Goal: Information Seeking & Learning: Learn about a topic

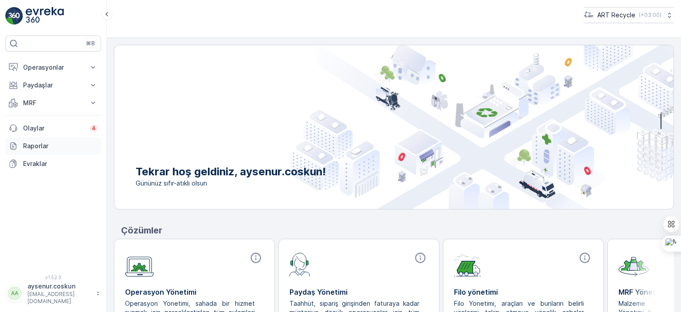
click at [53, 150] on link "Raporlar" at bounding box center [53, 146] width 96 height 18
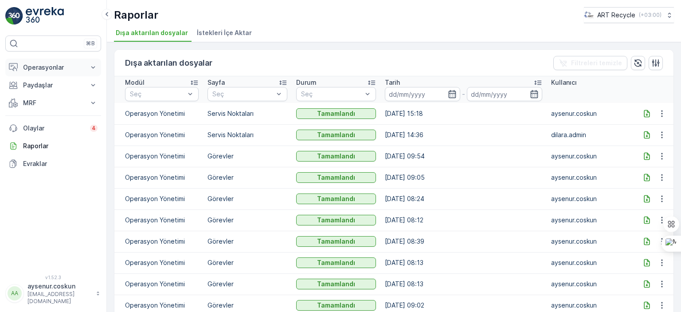
click at [57, 66] on p "Operasyonlar" at bounding box center [53, 67] width 60 height 9
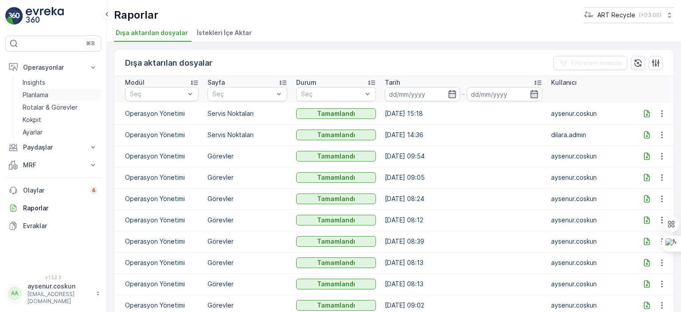
click at [42, 94] on p "Planlama" at bounding box center [36, 94] width 26 height 9
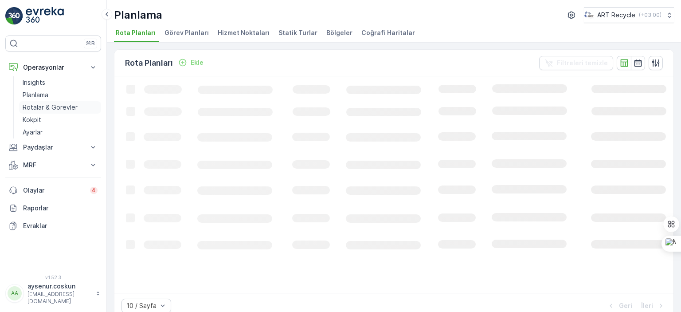
click at [51, 106] on p "Rotalar & Görevler" at bounding box center [50, 107] width 55 height 9
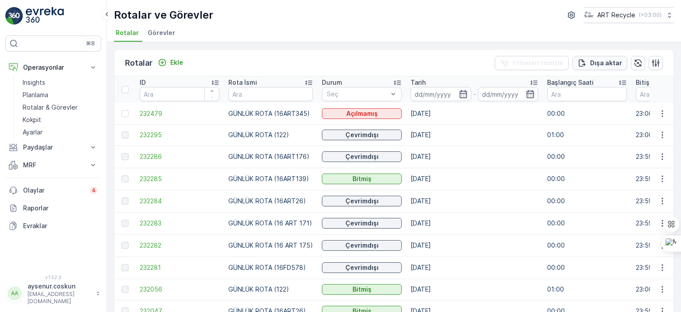
click at [602, 59] on p "Dışa aktar" at bounding box center [606, 63] width 32 height 9
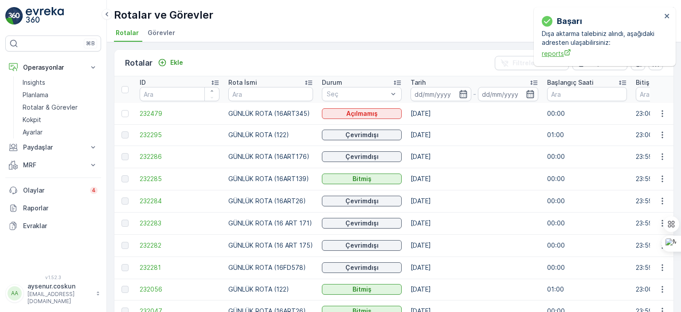
click at [562, 55] on span "reports" at bounding box center [602, 53] width 120 height 9
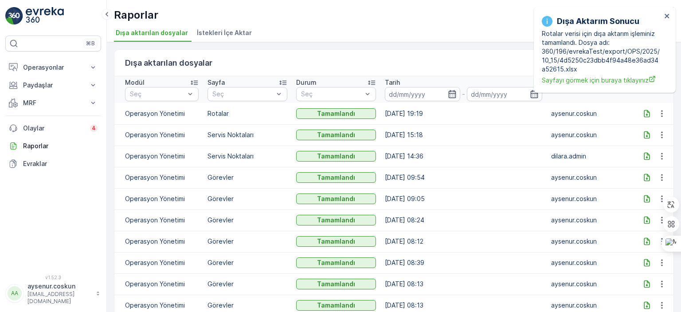
click at [644, 113] on icon at bounding box center [647, 114] width 6 height 8
click at [668, 15] on icon "close" at bounding box center [667, 16] width 4 height 4
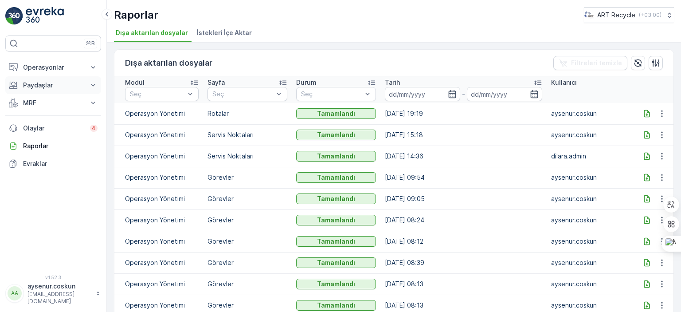
click at [43, 90] on button "Paydaşlar" at bounding box center [53, 85] width 96 height 18
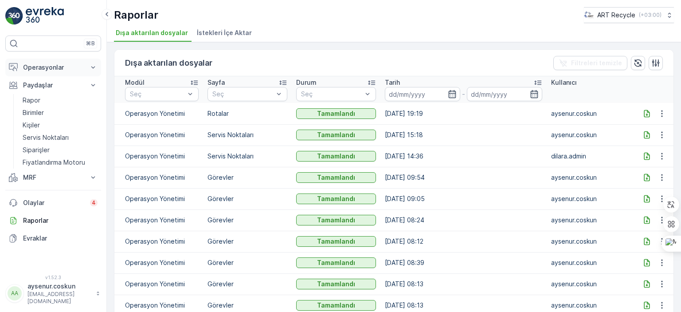
click at [42, 67] on p "Operasyonlar" at bounding box center [53, 67] width 60 height 9
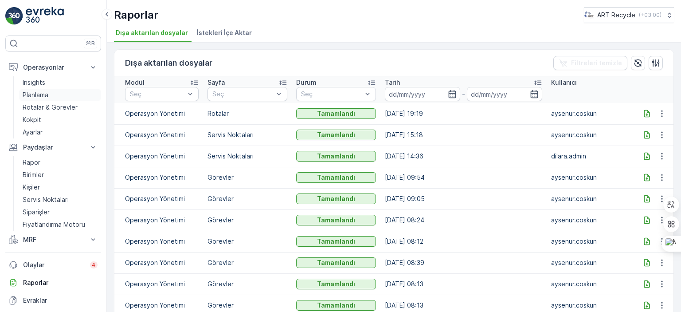
click at [43, 94] on p "Planlama" at bounding box center [36, 94] width 26 height 9
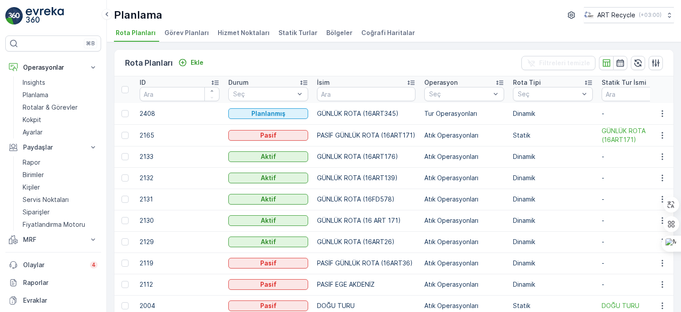
click at [181, 31] on span "Görev Planları" at bounding box center [187, 32] width 44 height 9
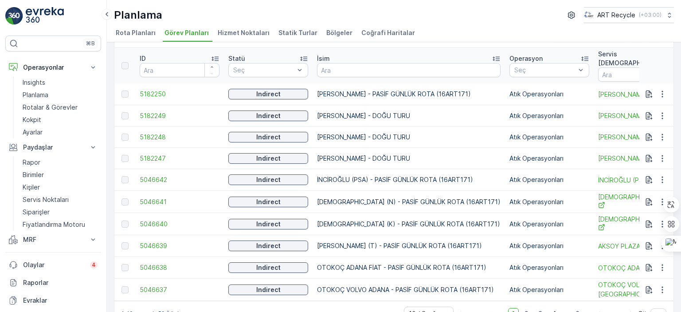
scroll to position [43, 0]
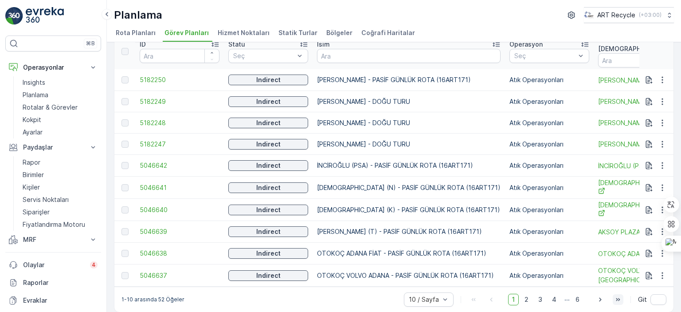
click at [614, 295] on icon "button" at bounding box center [618, 299] width 9 height 9
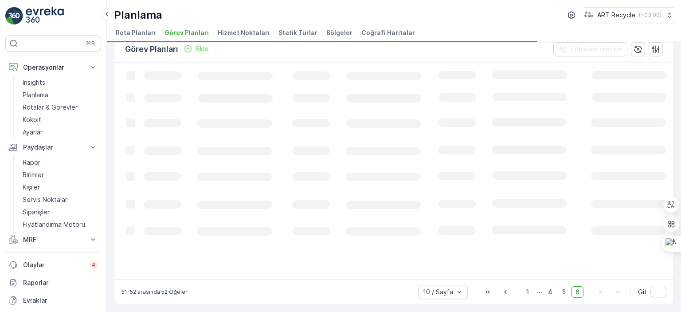
scroll to position [13, 0]
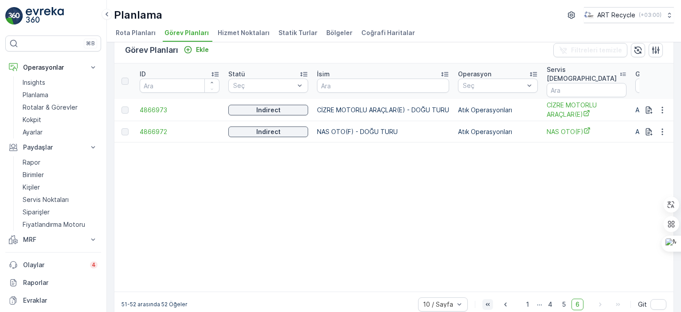
click at [490, 300] on icon "button" at bounding box center [487, 304] width 9 height 9
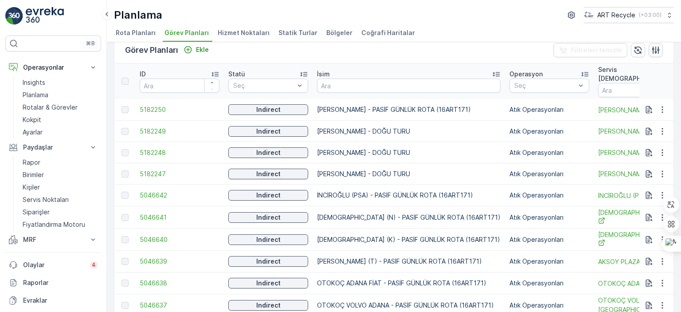
click at [652, 46] on icon "button" at bounding box center [656, 50] width 9 height 9
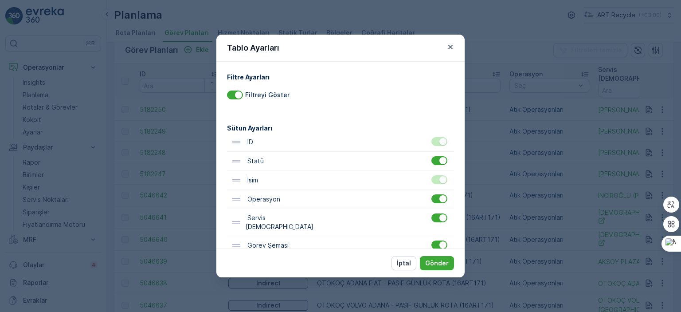
click at [451, 46] on icon "button" at bounding box center [450, 47] width 9 height 9
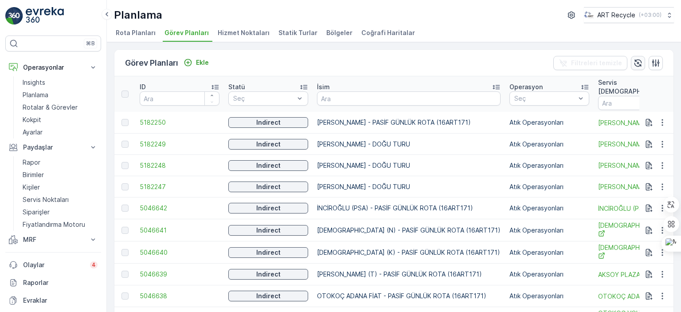
click at [640, 60] on icon "button" at bounding box center [638, 63] width 9 height 9
click at [47, 106] on p "Rotalar & Görevler" at bounding box center [50, 107] width 55 height 9
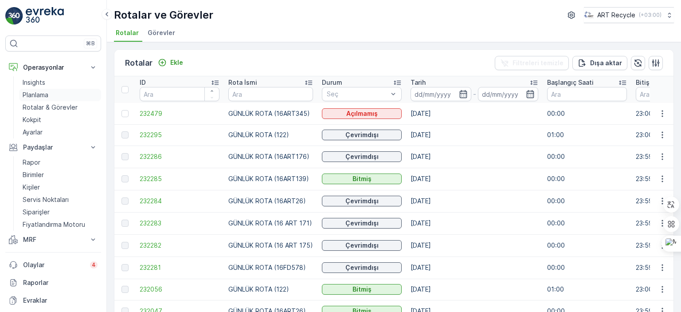
click at [33, 94] on p "Planlama" at bounding box center [36, 94] width 26 height 9
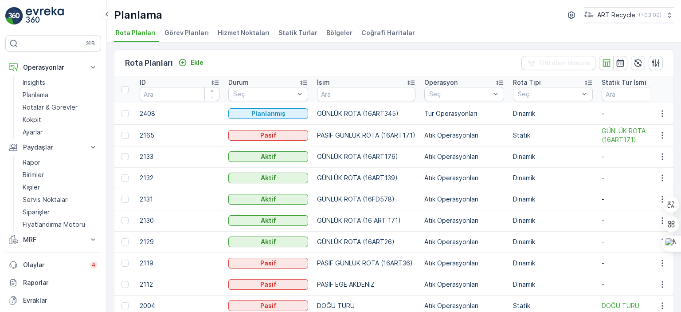
click at [255, 28] on span "Hizmet Noktaları" at bounding box center [244, 32] width 52 height 9
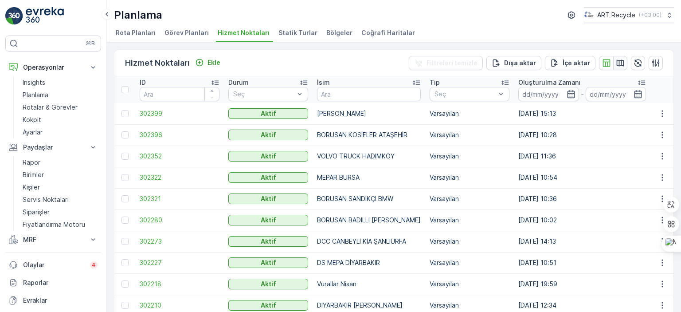
click at [621, 64] on icon "button" at bounding box center [620, 63] width 9 height 9
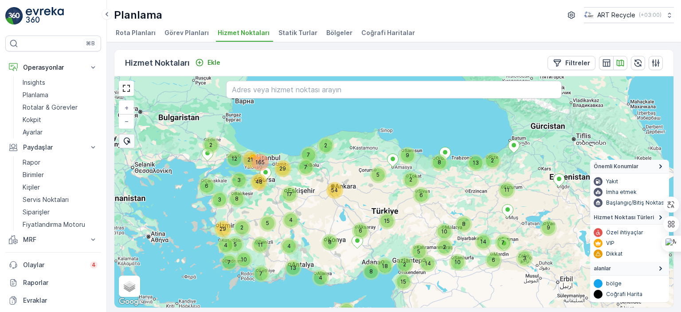
drag, startPoint x: 505, startPoint y: 168, endPoint x: 479, endPoint y: 195, distance: 37.7
click at [479, 195] on div "54 8 2 5 4 3 9 2 29 10 14 8 12 17 11 6 15 5 9 7 2 4 11 6 7 2 13 4 6 3 14 165 21…" at bounding box center [393, 191] width 559 height 231
click at [656, 63] on icon "button" at bounding box center [656, 63] width 9 height 9
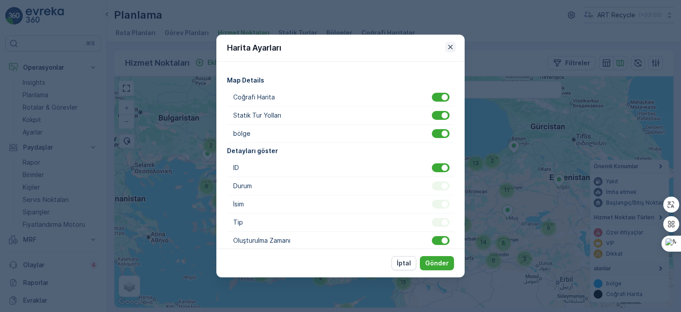
click at [451, 46] on icon "button" at bounding box center [450, 47] width 9 height 9
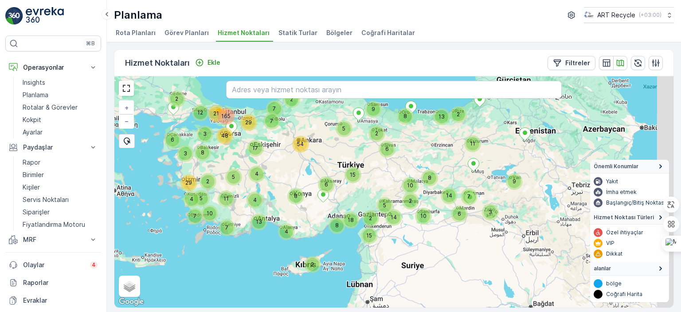
drag, startPoint x: 418, startPoint y: 166, endPoint x: 415, endPoint y: 161, distance: 5.4
click at [415, 161] on div "54 8 2 5 4 3 9 2 29 10 14 8 12 17 11 6 15 5 9 7 2 4 11 6 7 2 13 4 6 3 14 165 21…" at bounding box center [393, 191] width 559 height 231
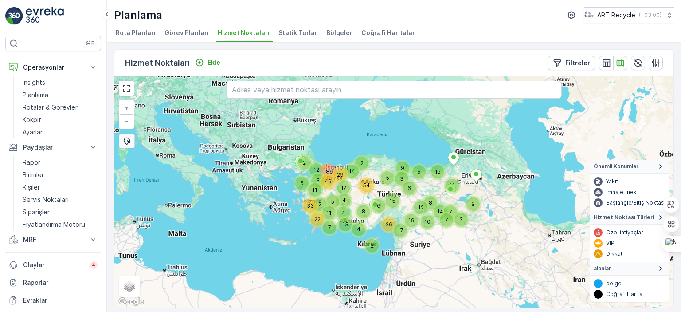
drag, startPoint x: 256, startPoint y: 124, endPoint x: 348, endPoint y: 126, distance: 92.3
click at [348, 126] on div "8 4 3 9 10 14 8 11 6 15 7 29 12 17 54 5 9 7 2 2 4 11 5 2 13 4 6 3 19 186 49 33 …" at bounding box center [393, 191] width 559 height 231
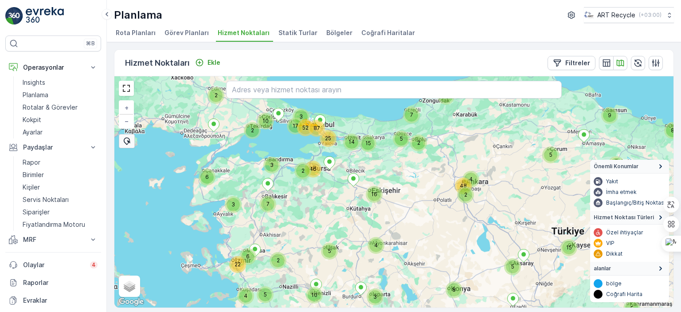
click at [316, 172] on div "46" at bounding box center [313, 168] width 13 height 13
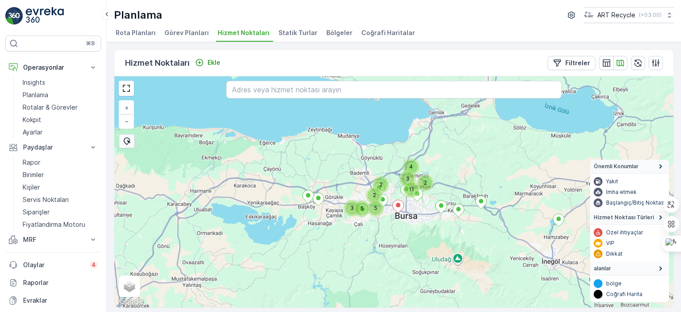
click at [409, 190] on div "11" at bounding box center [411, 189] width 13 height 13
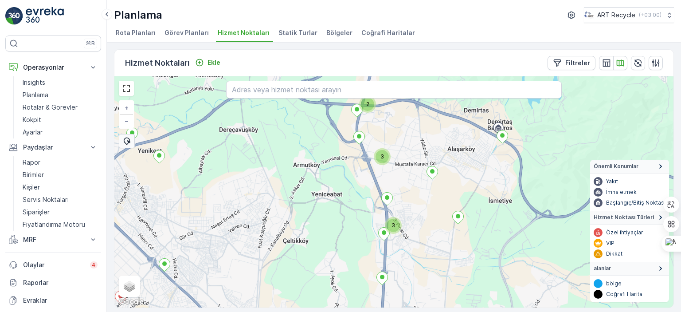
click at [396, 226] on div "3" at bounding box center [393, 225] width 13 height 13
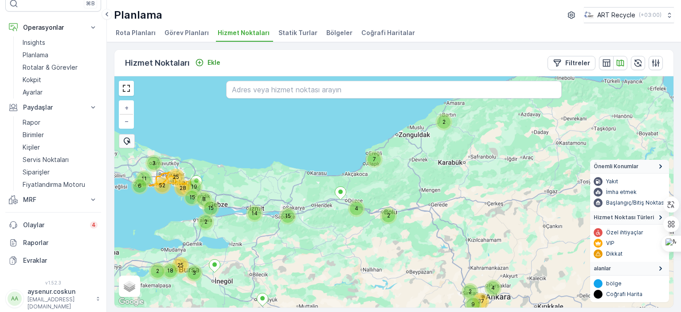
scroll to position [3, 0]
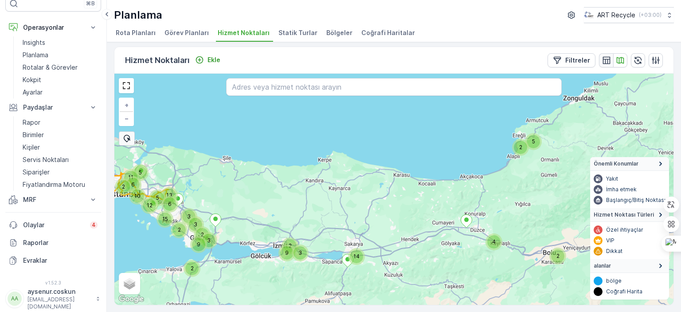
click at [607, 61] on icon "button" at bounding box center [606, 60] width 9 height 9
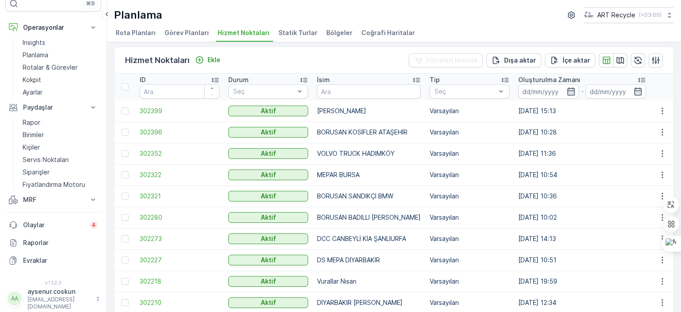
scroll to position [0, 0]
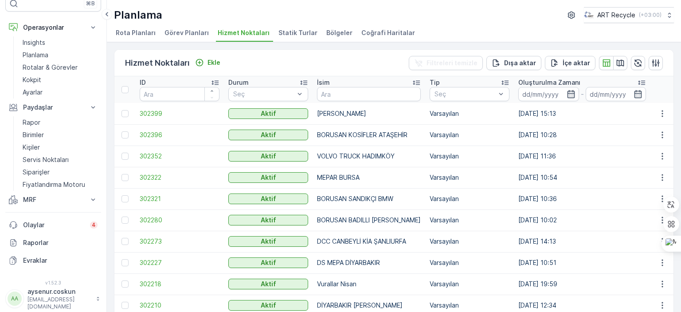
click at [177, 34] on span "Görev Planları" at bounding box center [187, 32] width 44 height 9
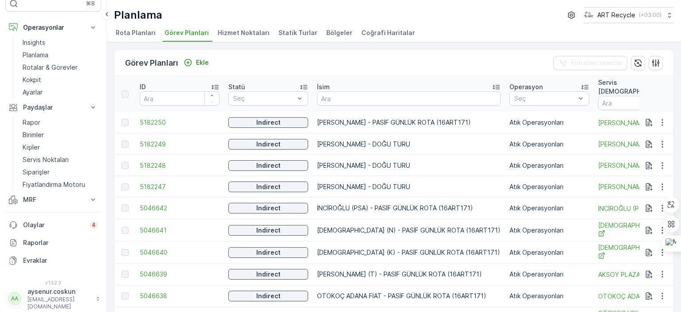
click at [135, 37] on li "Rota Planları" at bounding box center [136, 34] width 45 height 15
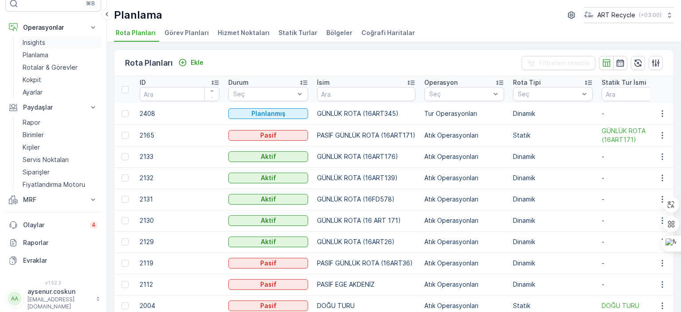
click at [39, 42] on p "Insights" at bounding box center [34, 42] width 23 height 9
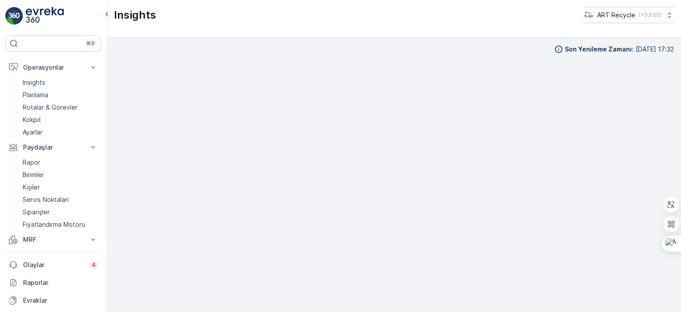
scroll to position [7, 0]
click at [42, 92] on p "Planlama" at bounding box center [36, 94] width 26 height 9
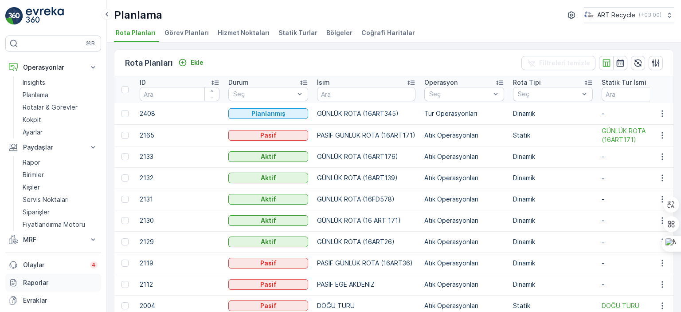
scroll to position [40, 0]
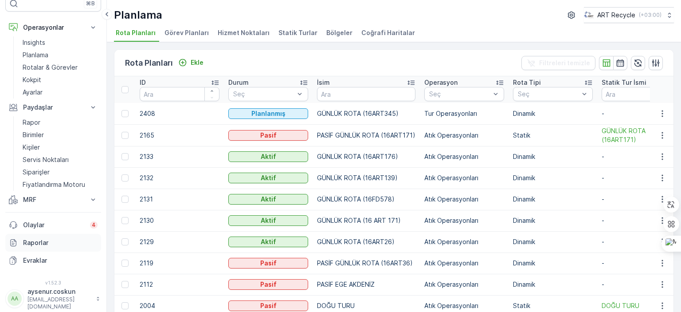
click at [48, 240] on p "Raporlar" at bounding box center [60, 242] width 75 height 9
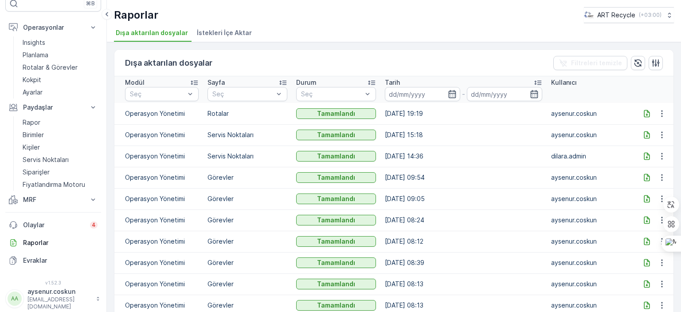
click at [224, 31] on span "İstekleri İçe Aktar" at bounding box center [224, 32] width 55 height 9
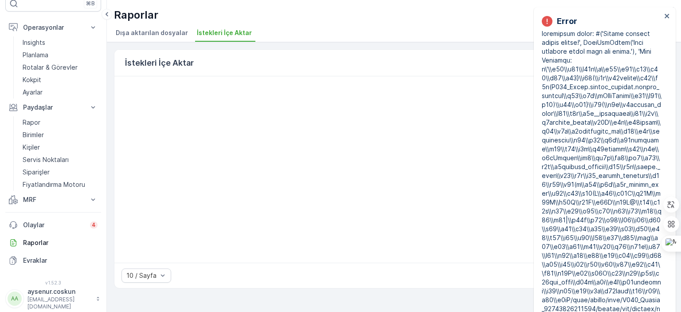
click at [134, 37] on li "Dışa aktarılan dosyalar" at bounding box center [153, 34] width 78 height 15
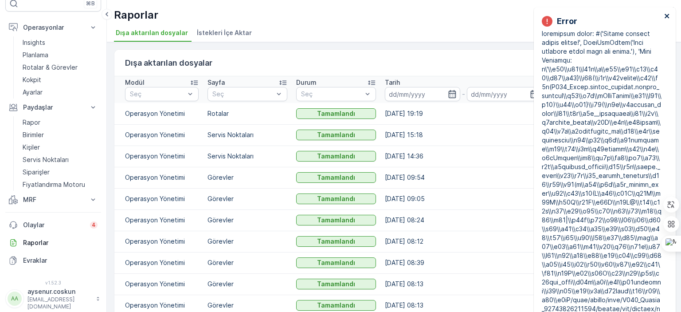
click at [665, 16] on icon "close" at bounding box center [667, 15] width 6 height 7
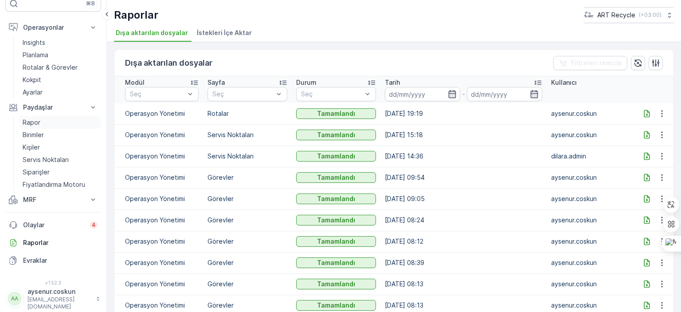
click at [34, 124] on p "Rapor" at bounding box center [32, 122] width 18 height 9
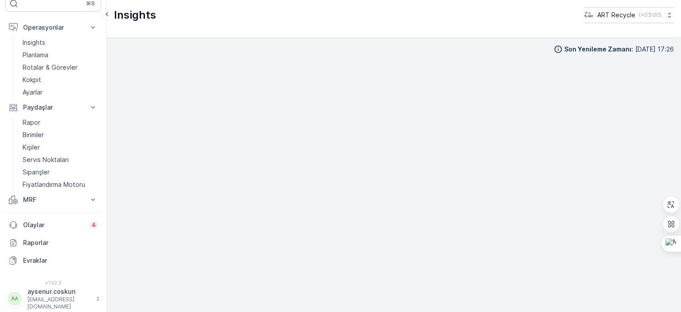
scroll to position [9, 0]
click at [59, 161] on p "Servis Noktaları" at bounding box center [46, 159] width 46 height 9
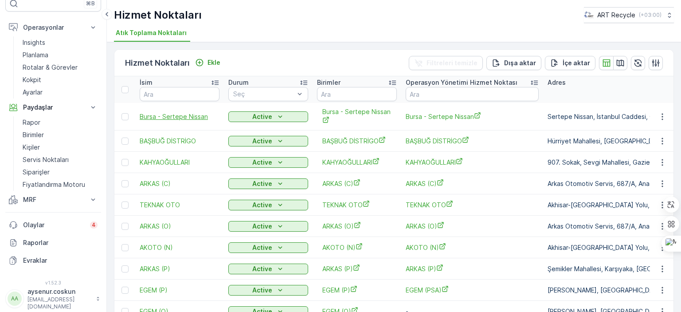
click at [156, 113] on span "Bursa - Sertepe Nissan" at bounding box center [180, 116] width 80 height 9
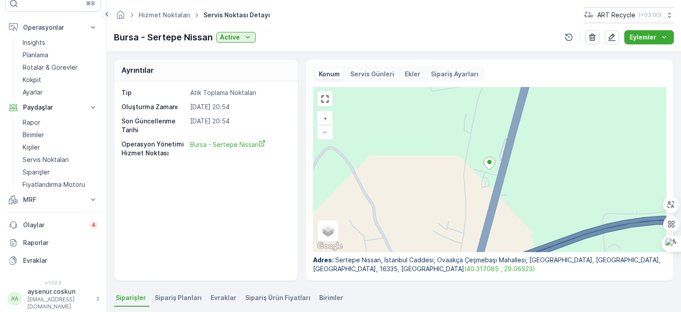
click at [110, 12] on icon at bounding box center [107, 14] width 10 height 11
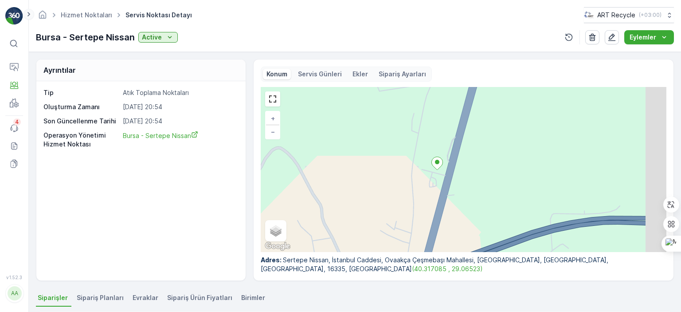
click at [27, 12] on icon at bounding box center [29, 14] width 10 height 11
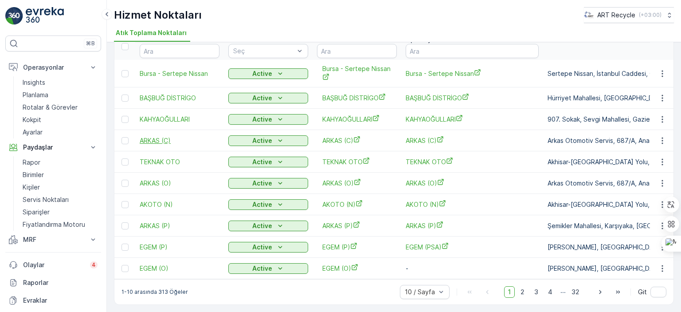
scroll to position [46, 0]
click at [173, 157] on span "TEKNAK OTO" at bounding box center [180, 161] width 80 height 9
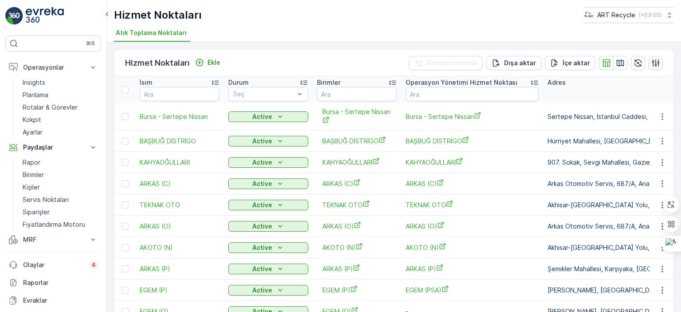
click at [658, 63] on button "button" at bounding box center [656, 63] width 14 height 14
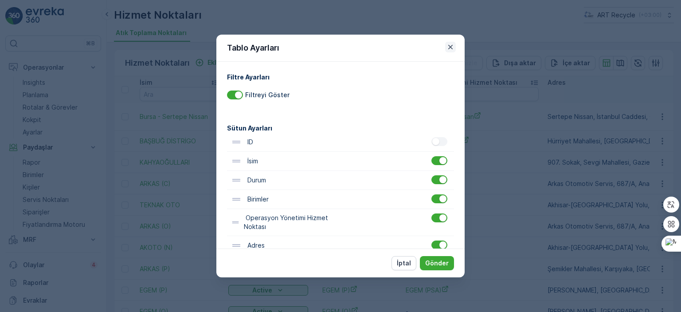
click at [449, 43] on icon "button" at bounding box center [450, 47] width 9 height 9
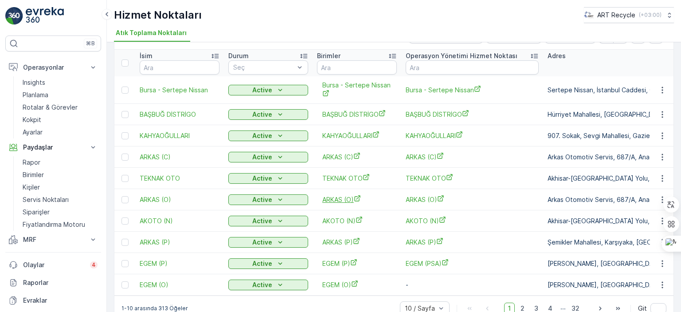
scroll to position [46, 0]
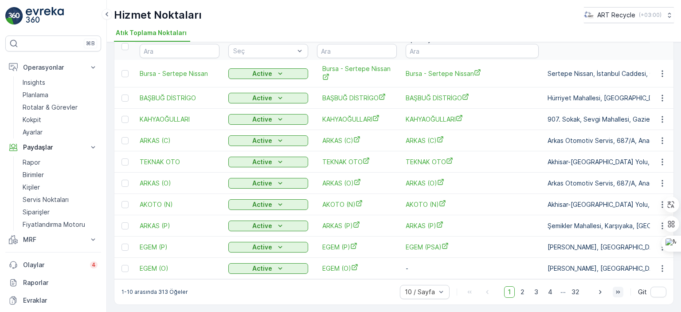
click at [616, 295] on icon "button" at bounding box center [618, 291] width 9 height 9
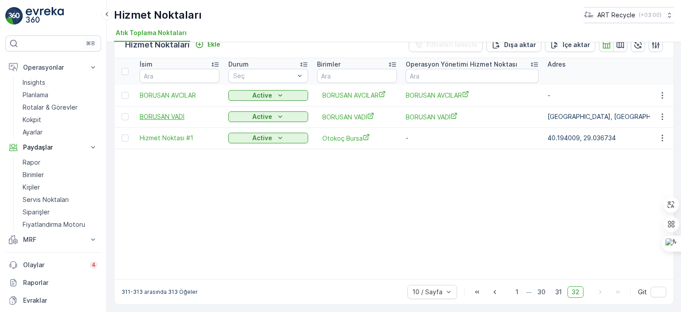
click at [174, 112] on span "BORUSAN VADİ" at bounding box center [180, 116] width 80 height 9
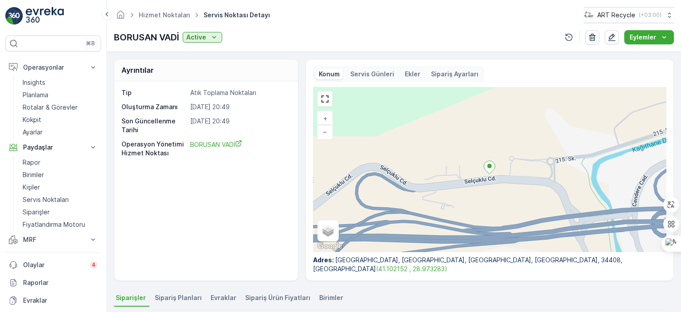
click at [391, 75] on p "Servis Günleri" at bounding box center [372, 74] width 44 height 9
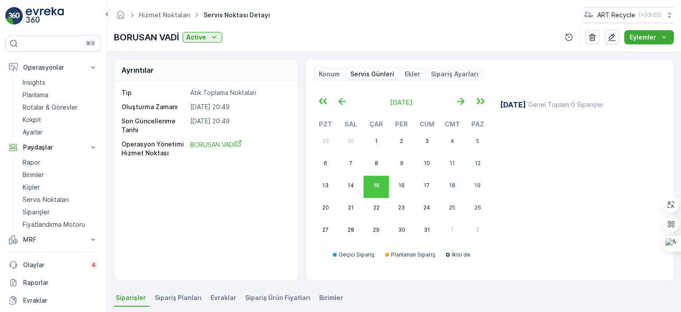
click at [412, 74] on p "Ekler" at bounding box center [413, 74] width 16 height 9
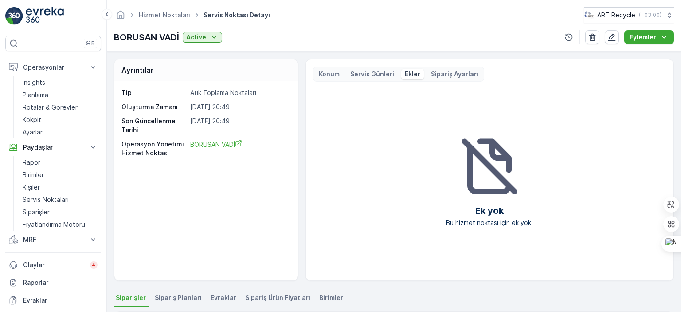
click at [432, 74] on p "Sipariş Ayarları" at bounding box center [454, 74] width 47 height 9
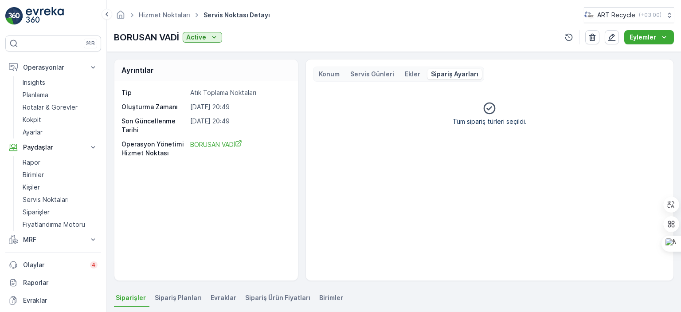
click at [323, 74] on p "Konum" at bounding box center [329, 74] width 21 height 9
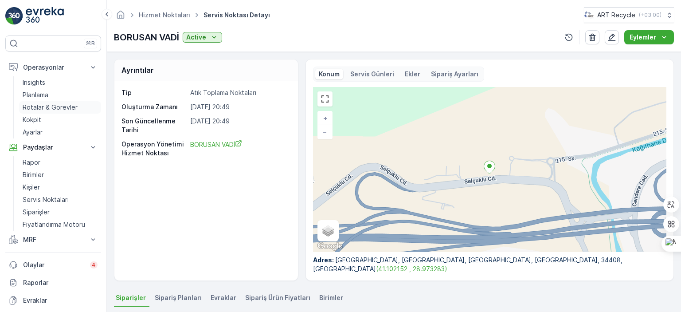
click at [26, 106] on p "Rotalar & Görevler" at bounding box center [50, 107] width 55 height 9
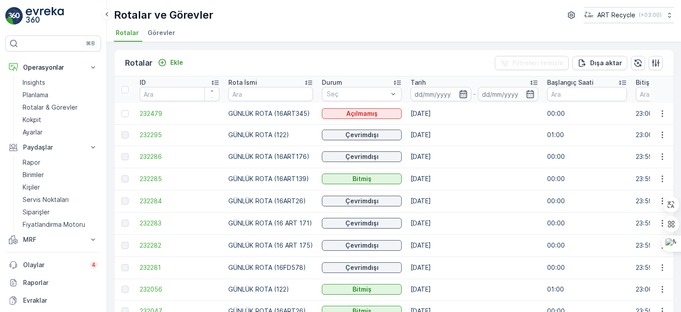
click at [460, 94] on icon "button" at bounding box center [463, 94] width 9 height 9
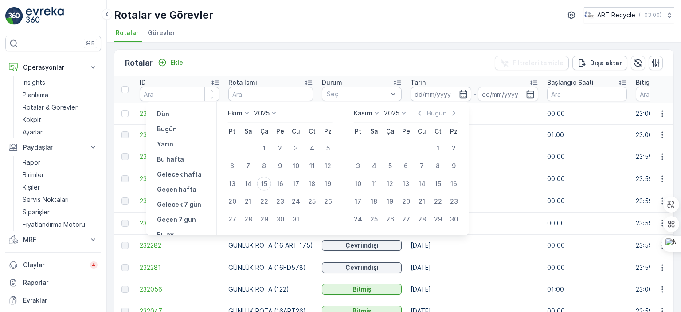
click at [236, 112] on p "Ekim" at bounding box center [235, 113] width 15 height 9
click at [243, 122] on span "[PERSON_NAME]" at bounding box center [257, 125] width 49 height 9
click at [263, 146] on div "1" at bounding box center [264, 148] width 14 height 14
type input "[DATE]"
click at [445, 111] on p "Bugün" at bounding box center [437, 113] width 20 height 9
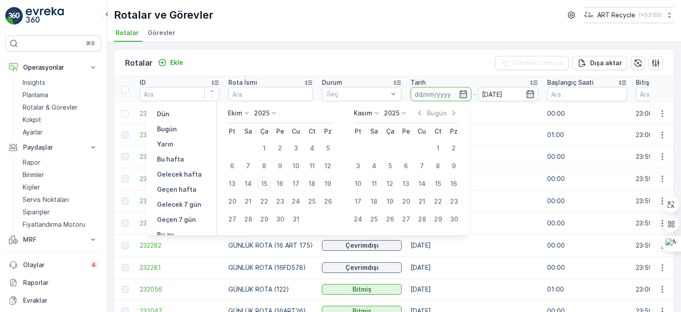
type input "[DATE]"
click at [461, 68] on div "Rotalar Ekle Filtreleri temizle Dışa aktar" at bounding box center [393, 63] width 559 height 27
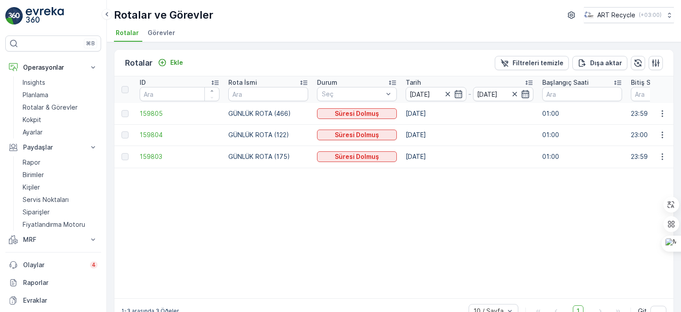
click at [523, 92] on icon "button" at bounding box center [525, 94] width 9 height 9
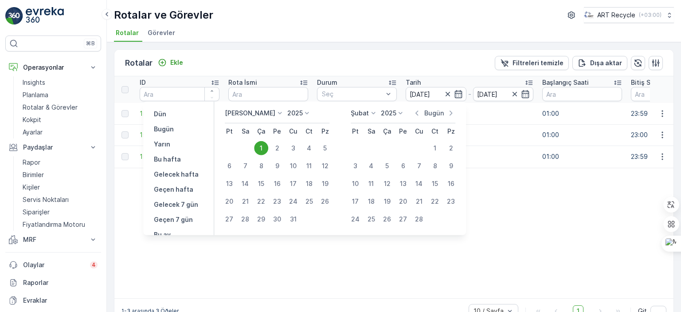
click at [437, 111] on p "Bugün" at bounding box center [434, 113] width 20 height 9
click at [483, 147] on td "[DATE]" at bounding box center [469, 156] width 137 height 22
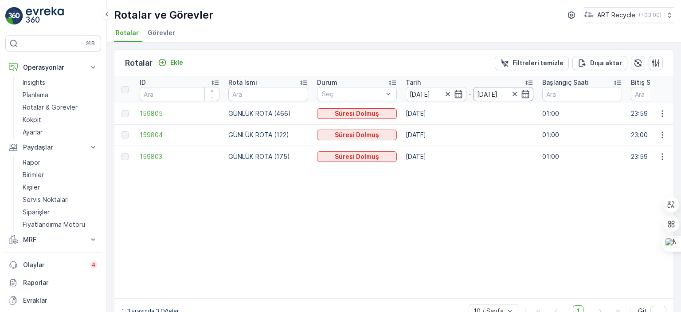
click at [490, 93] on input "[DATE]" at bounding box center [503, 94] width 61 height 14
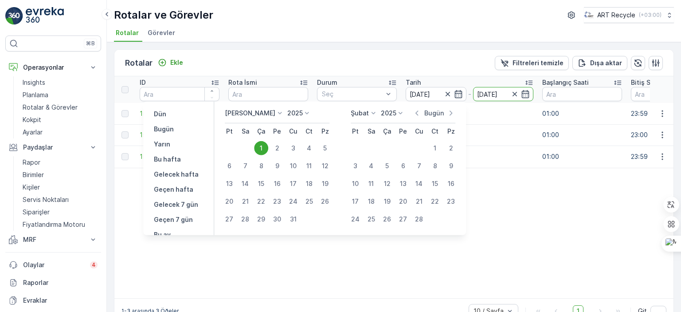
click at [440, 113] on p "Bugün" at bounding box center [434, 113] width 20 height 9
click at [373, 113] on icon at bounding box center [373, 113] width 9 height 9
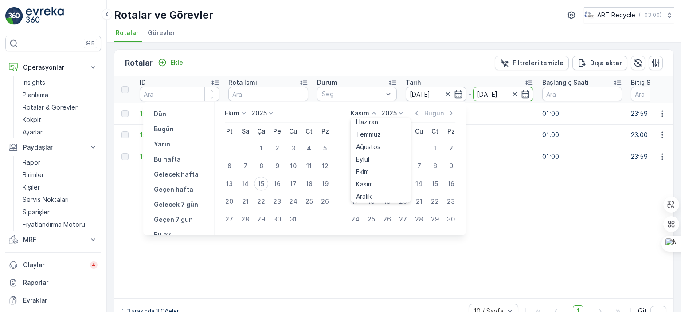
scroll to position [67, 0]
click at [362, 169] on span "Ekim" at bounding box center [362, 169] width 13 height 9
click at [389, 182] on div "15" at bounding box center [387, 184] width 14 height 14
type input "[DATE]"
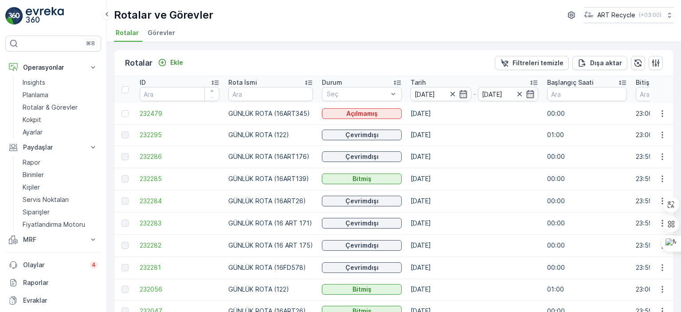
click at [159, 30] on span "Görevler" at bounding box center [162, 32] width 28 height 9
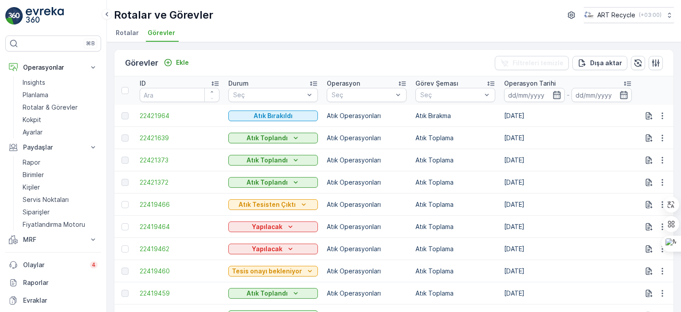
scroll to position [49, 0]
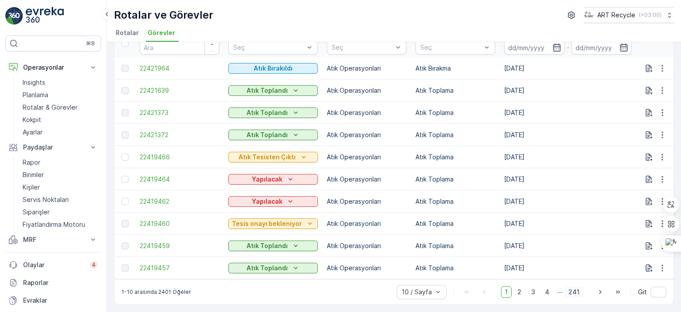
click at [570, 291] on span "241" at bounding box center [574, 292] width 19 height 12
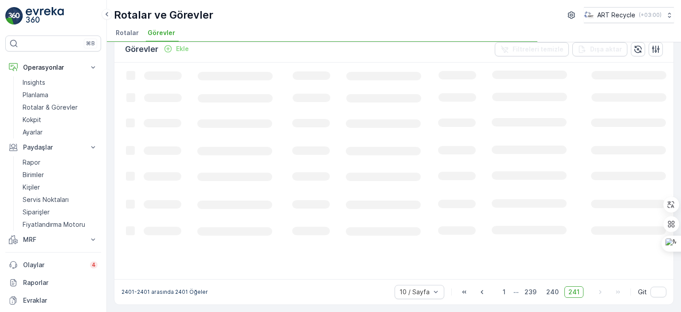
scroll to position [13, 0]
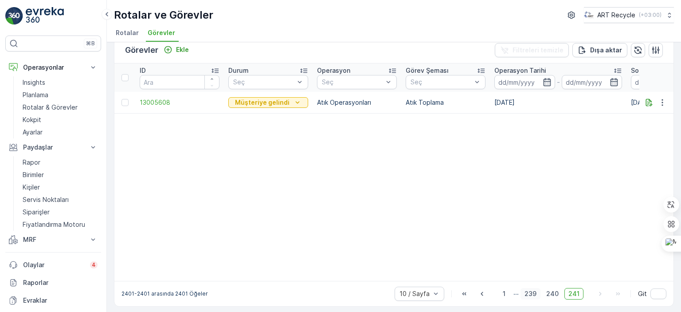
click at [529, 297] on span "239" at bounding box center [531, 294] width 20 height 12
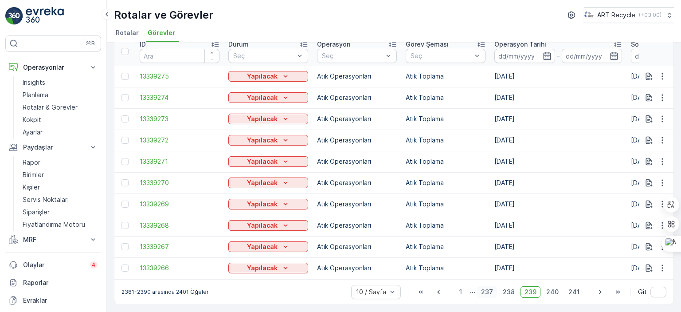
click at [488, 293] on span "237" at bounding box center [487, 292] width 20 height 12
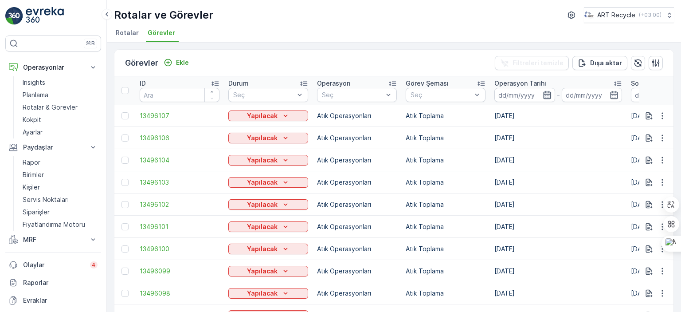
click at [546, 94] on icon "button" at bounding box center [547, 95] width 8 height 8
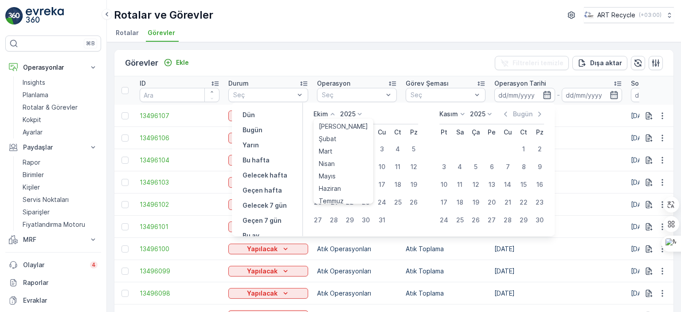
click at [323, 112] on p "Ekim" at bounding box center [321, 114] width 15 height 9
click at [327, 124] on span "[PERSON_NAME]" at bounding box center [343, 126] width 49 height 9
click at [352, 147] on div "1" at bounding box center [350, 149] width 14 height 14
type input "[DATE]"
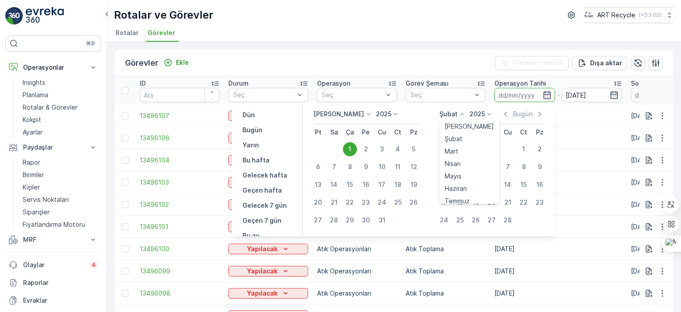
click at [456, 113] on div "Şubat [PERSON_NAME] Şubat Mart Nisan Mayıs Haziran Temmuz Ağustos Eylül [PERSON…" at bounding box center [453, 114] width 27 height 9
click at [453, 172] on span "Ekim" at bounding box center [451, 172] width 13 height 9
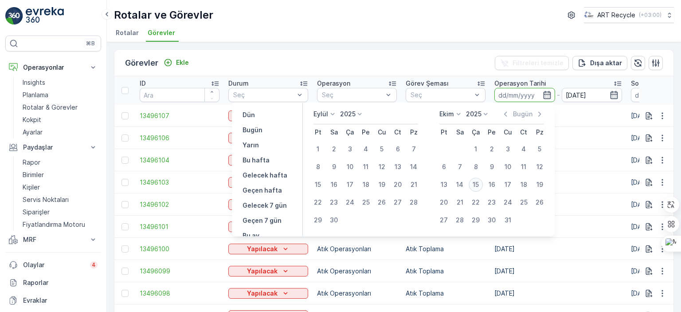
click at [477, 184] on div "15" at bounding box center [476, 184] width 14 height 14
type input "[DATE]"
click at [468, 53] on div "Görevler Ekle Filtreleri temizle Dışa aktar" at bounding box center [393, 63] width 559 height 27
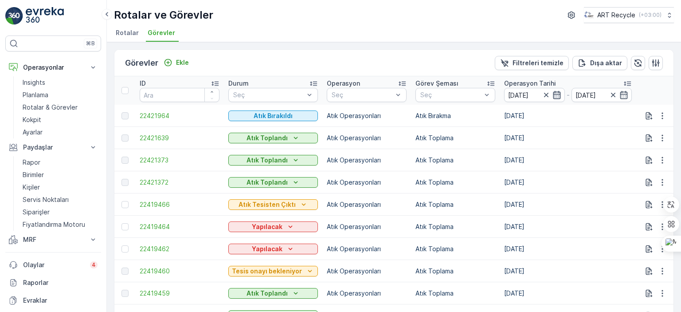
click at [553, 92] on icon "button" at bounding box center [557, 94] width 9 height 9
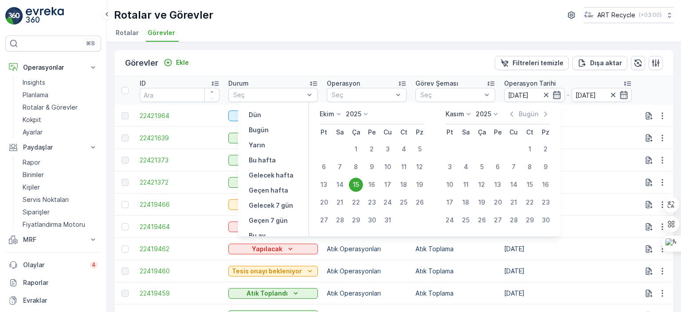
click at [335, 114] on icon at bounding box center [338, 114] width 9 height 9
click at [344, 127] on li "[PERSON_NAME]" at bounding box center [350, 126] width 60 height 12
click at [338, 114] on icon at bounding box center [339, 114] width 4 height 2
click at [332, 127] on span "[PERSON_NAME]" at bounding box center [349, 126] width 49 height 9
click at [354, 147] on div "1" at bounding box center [356, 149] width 14 height 14
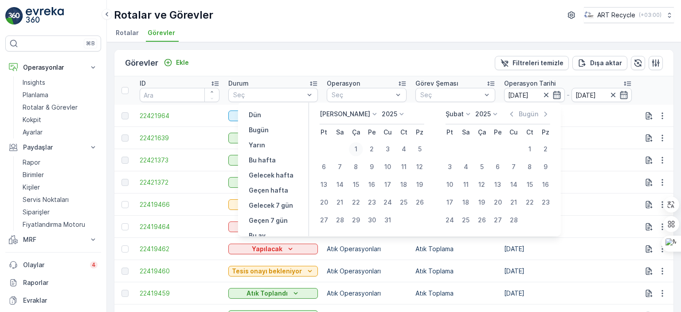
type input "[DATE]"
click at [467, 111] on icon at bounding box center [468, 114] width 9 height 9
click at [460, 193] on span "Ekim" at bounding box center [457, 197] width 13 height 9
click at [479, 184] on div "15" at bounding box center [482, 184] width 14 height 14
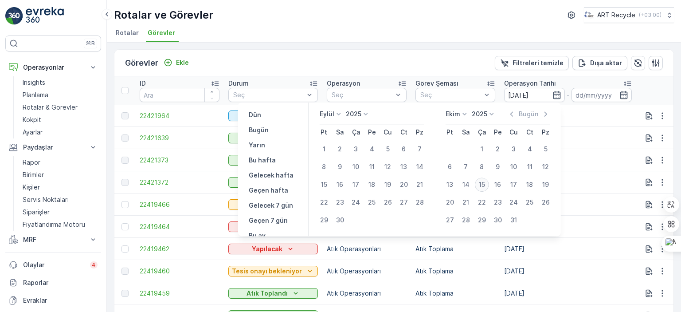
type input "[DATE]"
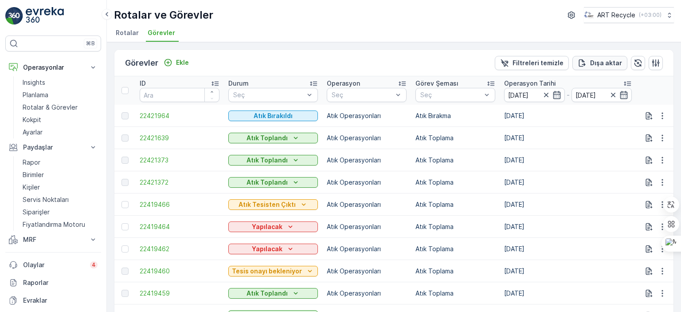
click at [600, 62] on p "Dışa aktar" at bounding box center [606, 63] width 32 height 9
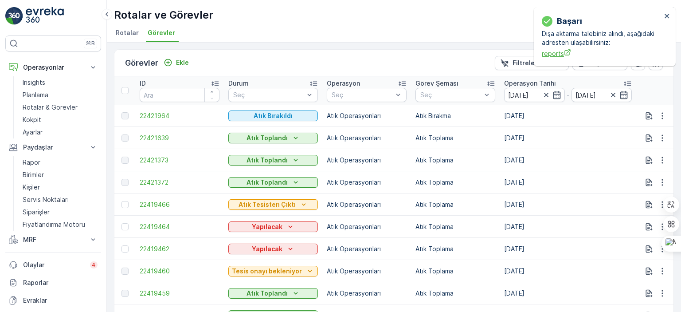
click at [558, 52] on span "reports" at bounding box center [602, 53] width 120 height 9
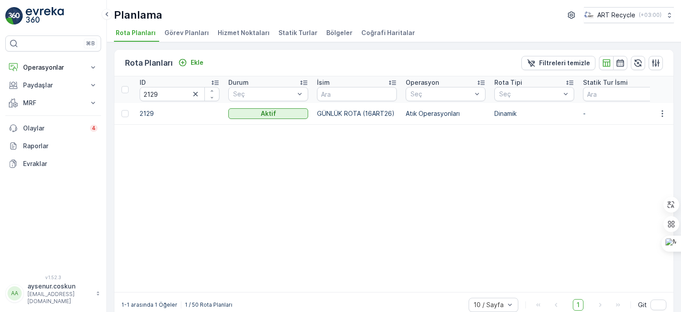
drag, startPoint x: 334, startPoint y: 114, endPoint x: 372, endPoint y: 114, distance: 37.7
click at [335, 114] on p "GÜNLÜK ROTA (16ART26)" at bounding box center [357, 113] width 80 height 9
drag, startPoint x: 372, startPoint y: 114, endPoint x: 531, endPoint y: 119, distance: 158.9
click at [518, 120] on td "Dinamik" at bounding box center [534, 113] width 89 height 21
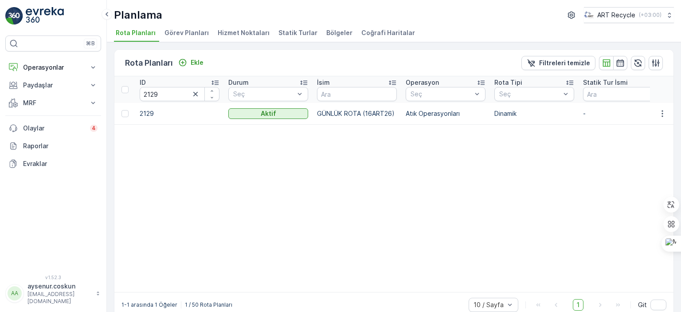
click at [141, 111] on p "2129" at bounding box center [180, 113] width 80 height 9
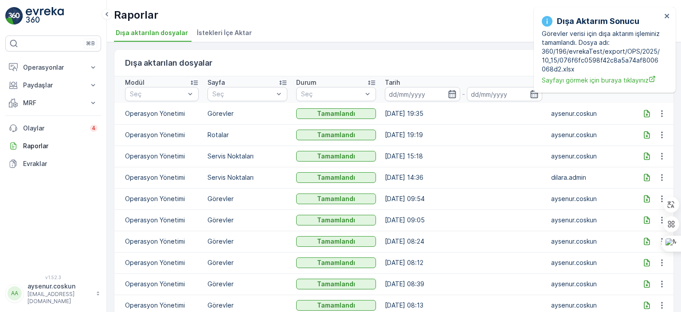
click at [644, 112] on icon at bounding box center [647, 113] width 9 height 9
click at [667, 18] on icon "close" at bounding box center [667, 15] width 6 height 7
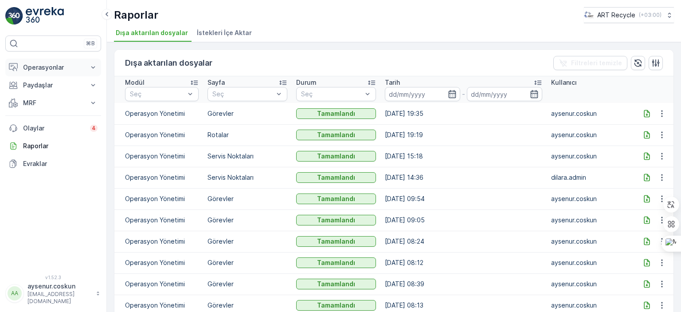
click at [47, 65] on p "Operasyonlar" at bounding box center [53, 67] width 60 height 9
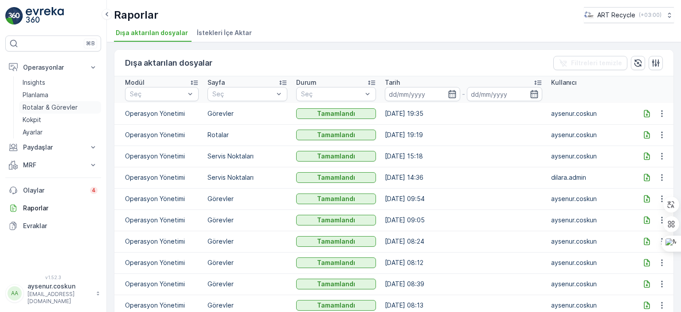
click at [37, 109] on p "Rotalar & Görevler" at bounding box center [50, 107] width 55 height 9
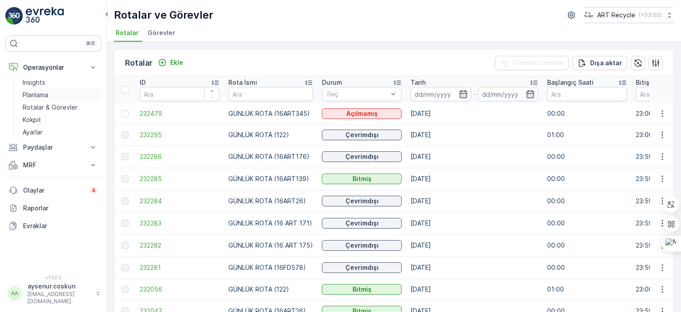
click at [39, 92] on p "Planlama" at bounding box center [36, 94] width 26 height 9
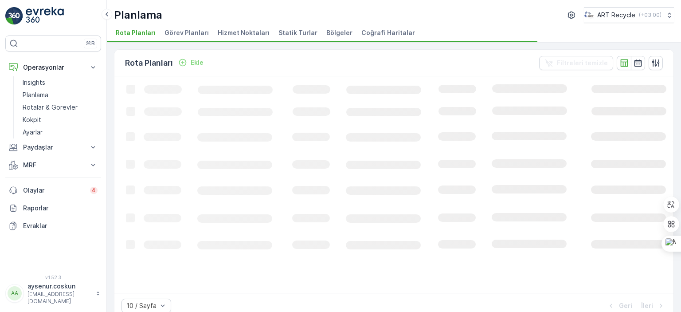
click at [229, 33] on span "Hizmet Noktaları" at bounding box center [244, 32] width 52 height 9
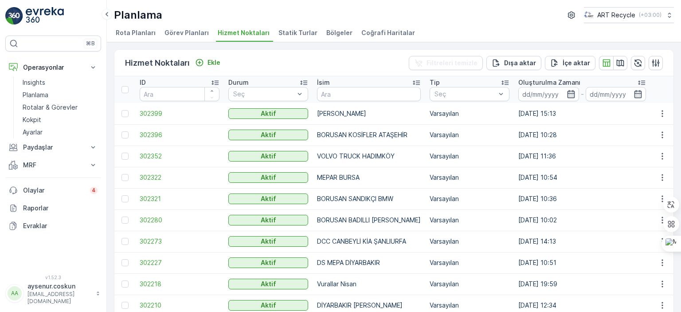
scroll to position [40, 0]
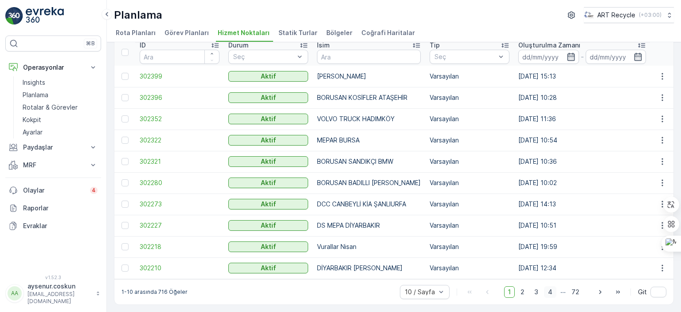
click at [547, 293] on span "4" at bounding box center [550, 292] width 12 height 12
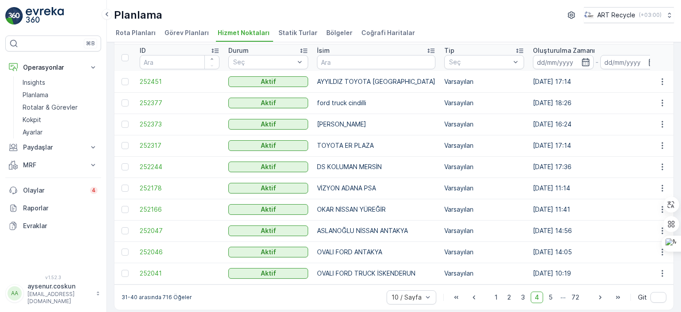
scroll to position [40, 0]
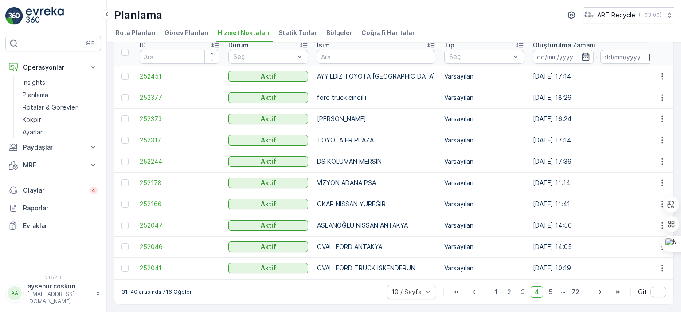
click at [147, 180] on span "252178" at bounding box center [180, 182] width 80 height 9
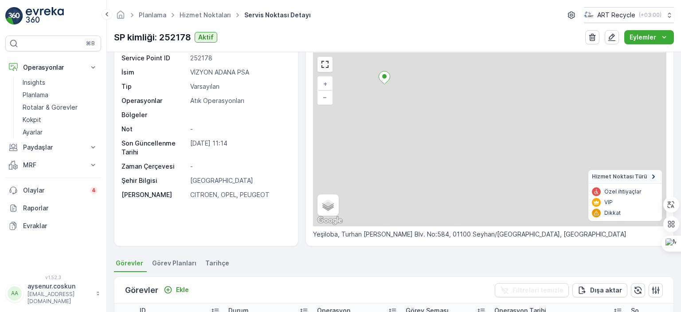
scroll to position [44, 0]
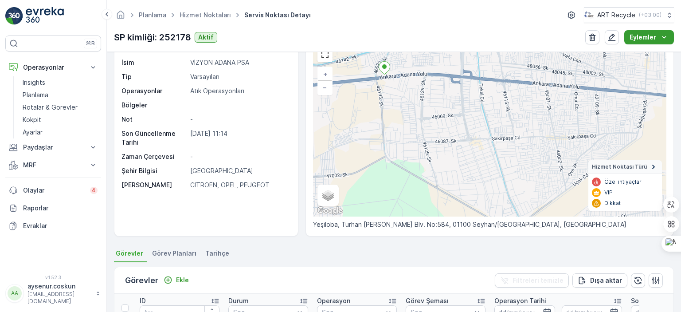
click at [664, 31] on button "Eylemler" at bounding box center [650, 37] width 50 height 14
click at [470, 39] on div "SP kimliği: 252178 Aktif Eylemler" at bounding box center [394, 37] width 560 height 14
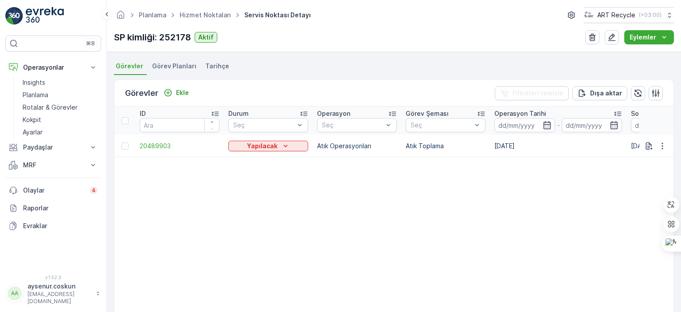
scroll to position [0, 0]
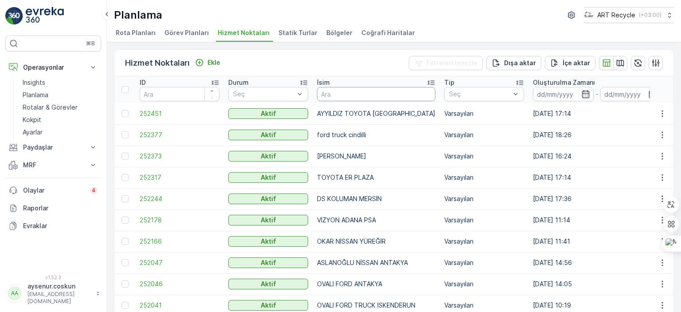
click at [354, 92] on input "text" at bounding box center [376, 94] width 118 height 14
type input "borusan"
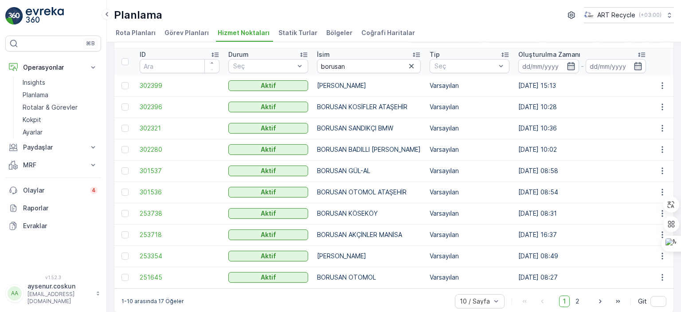
scroll to position [40, 0]
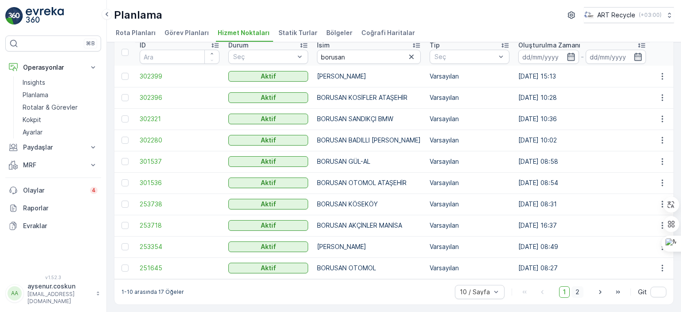
click at [578, 292] on span "2" at bounding box center [578, 292] width 12 height 12
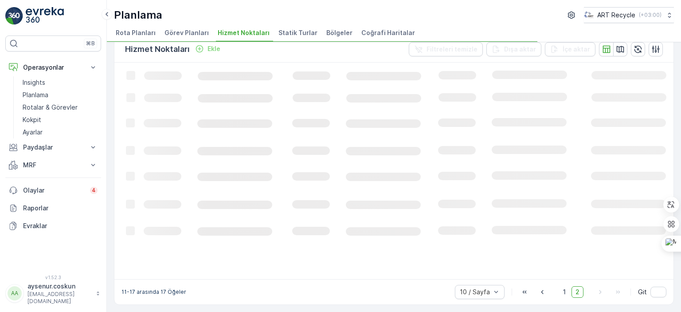
scroll to position [13, 0]
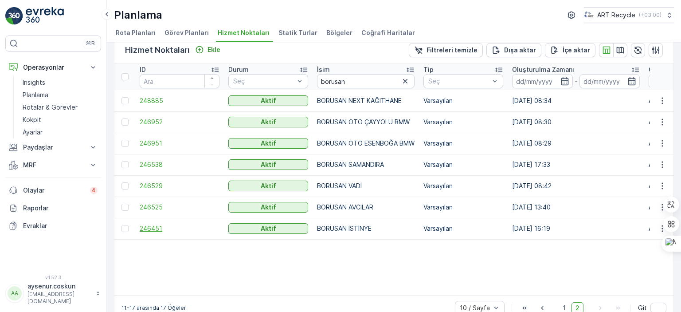
click at [147, 226] on span "246451" at bounding box center [180, 228] width 80 height 9
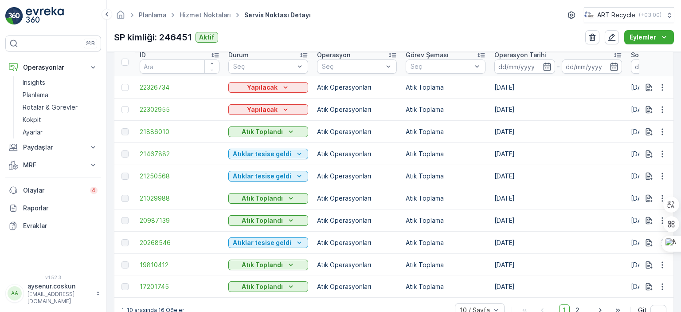
scroll to position [314, 0]
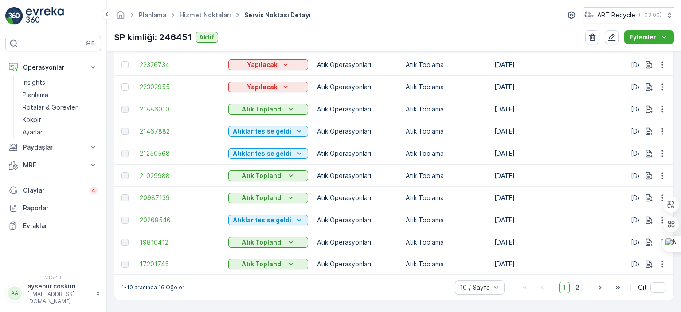
click at [576, 288] on span "2" at bounding box center [578, 288] width 12 height 12
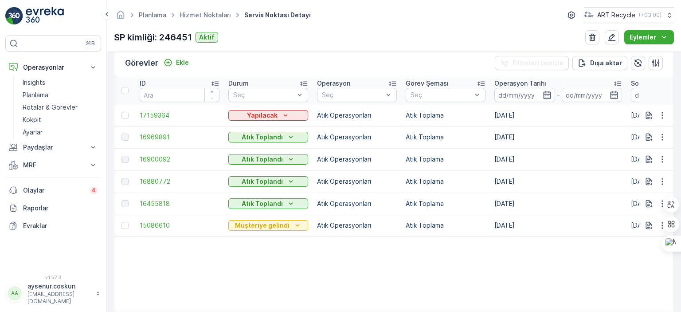
scroll to position [300, 0]
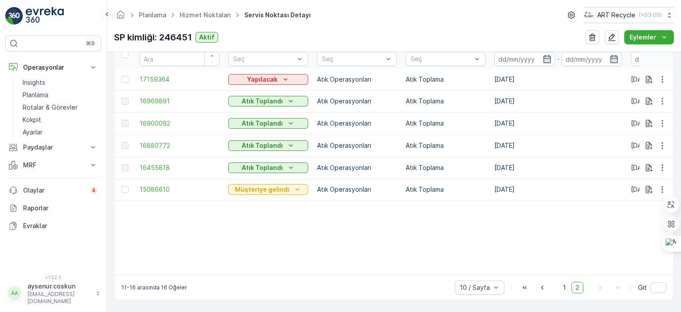
click at [564, 291] on span "1" at bounding box center [564, 288] width 11 height 12
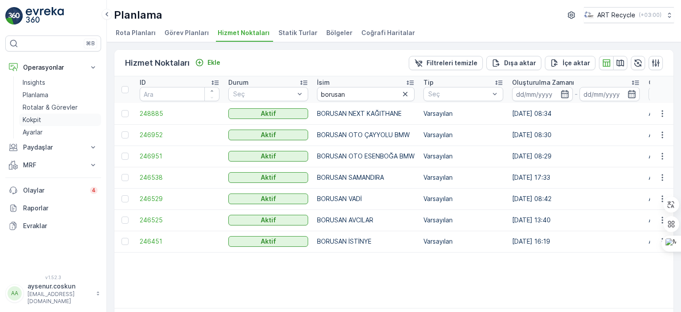
click at [31, 119] on p "Kokpit" at bounding box center [32, 119] width 19 height 9
click at [31, 120] on p "Kokpit" at bounding box center [32, 119] width 19 height 9
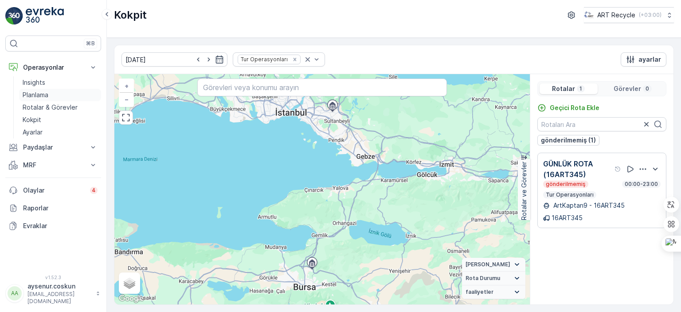
click at [43, 95] on p "Planlama" at bounding box center [36, 94] width 26 height 9
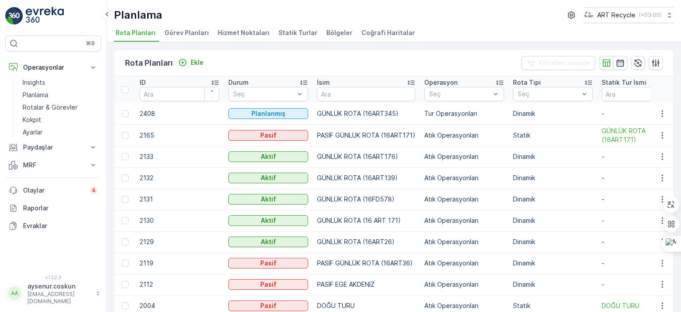
click at [172, 31] on span "Görev Planları" at bounding box center [187, 32] width 44 height 9
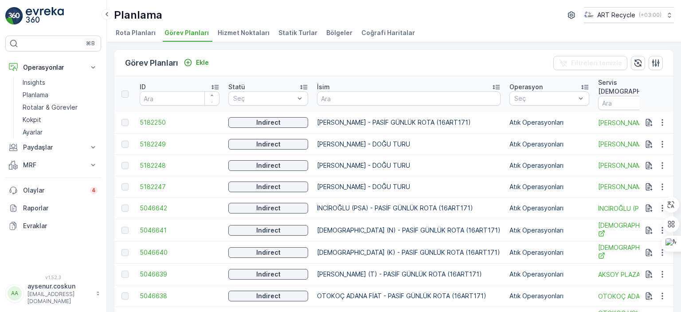
click at [255, 28] on span "Hizmet Noktaları" at bounding box center [244, 32] width 52 height 9
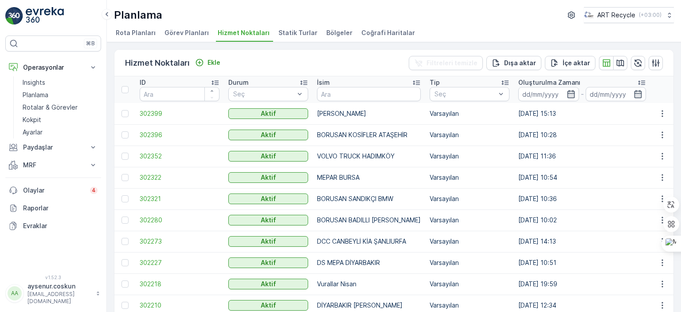
click at [293, 32] on span "Statik Turlar" at bounding box center [298, 32] width 39 height 9
